Goal: Task Accomplishment & Management: Manage account settings

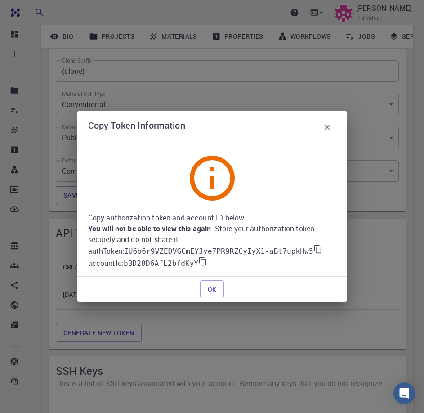
scroll to position [0, 118]
click at [201, 259] on icon at bounding box center [202, 261] width 7 height 8
click at [313, 251] on icon at bounding box center [317, 249] width 9 height 9
click at [97, 266] on p "accountId : bBD28D6AfL2bfdKyY" at bounding box center [212, 263] width 248 height 12
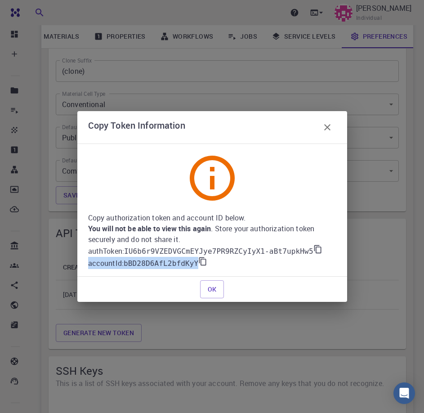
click at [97, 266] on p "accountId : bBD28D6AfL2bfdKyY" at bounding box center [212, 263] width 248 height 12
drag, startPoint x: 124, startPoint y: 262, endPoint x: 88, endPoint y: 258, distance: 36.3
click at [88, 258] on p "accountId : bBD28D6AfL2bfdKyY" at bounding box center [212, 263] width 248 height 12
copy p "accountId :"
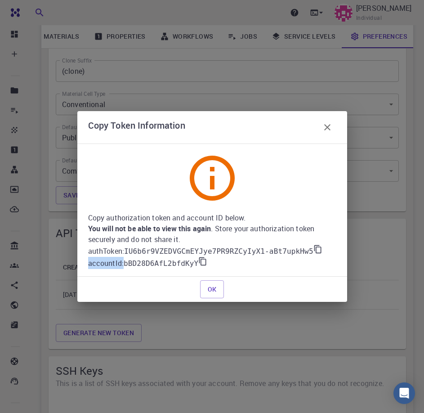
copy p "accountId :"
drag, startPoint x: 126, startPoint y: 250, endPoint x: 88, endPoint y: 250, distance: 38.2
click at [88, 250] on p "authToken : IU6b6r9VZEDVGCmEYJye7PR9RZCyIyX1-aBt7upkHw5" at bounding box center [212, 251] width 248 height 12
copy p "authToken :"
click at [313, 249] on icon at bounding box center [317, 249] width 9 height 9
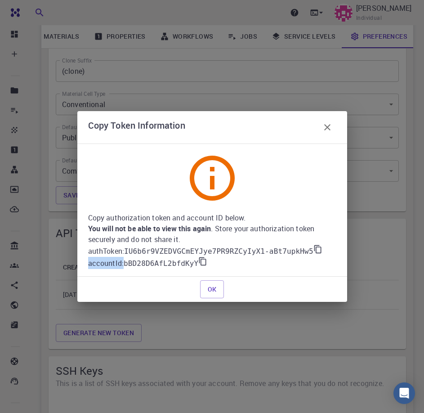
click at [198, 259] on icon at bounding box center [202, 261] width 9 height 9
click at [313, 248] on icon at bounding box center [317, 249] width 9 height 9
click at [200, 263] on icon at bounding box center [202, 261] width 9 height 9
